Goal: Information Seeking & Learning: Find specific fact

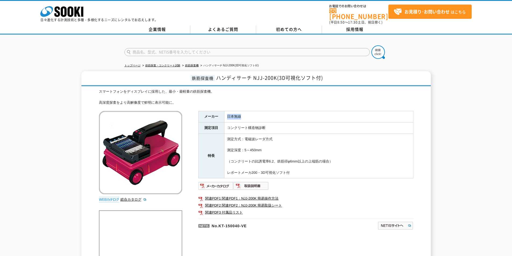
drag, startPoint x: 227, startPoint y: 113, endPoint x: 241, endPoint y: 112, distance: 13.4
click at [241, 112] on td "日本無線" at bounding box center [318, 116] width 189 height 11
copy td "日本無線"
click at [21, 167] on div "鉄筋探査機 ハンディサーチ NJJ-200K(3D可視化ソフト付) スマートフォンをディスプレイに採用した、最小・最軽量の鉄筋探査機。 高深度探査をより高解像…" at bounding box center [256, 206] width 512 height 271
drag, startPoint x: 204, startPoint y: 114, endPoint x: 250, endPoint y: 112, distance: 46.0
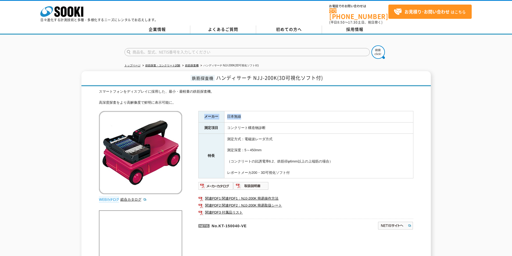
click at [250, 112] on tr "メーカー 日本無線" at bounding box center [305, 116] width 215 height 11
copy tr "メーカー 日本無線"
